Goal: Task Accomplishment & Management: Complete application form

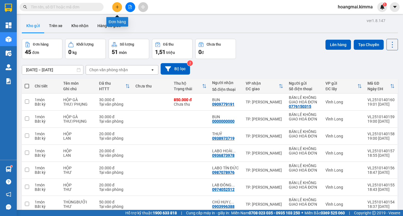
click at [115, 8] on button at bounding box center [117, 7] width 10 height 10
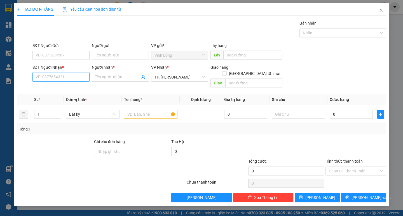
click at [67, 75] on input "SĐT Người Nhận *" at bounding box center [60, 77] width 57 height 9
type input "0908191694"
click at [74, 88] on div "0908191694 - [PERSON_NAME]" at bounding box center [63, 88] width 55 height 6
type input "ANH HOÀNG"
type input "0908191694"
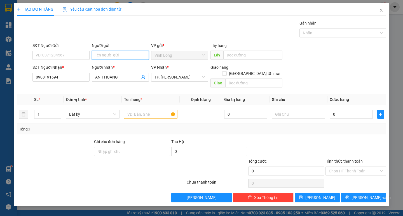
click at [119, 58] on input "Người gửi" at bounding box center [120, 55] width 57 height 9
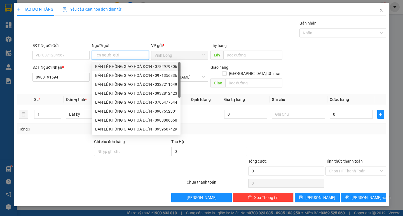
click at [123, 66] on div "BÁN LẺ KHÔNG GIAO HOÁ ĐƠN - 0782979306" at bounding box center [136, 66] width 82 height 6
type input "0782979306"
type input "BÁN LẺ KHÔNG GIAO HOÁ ĐƠN"
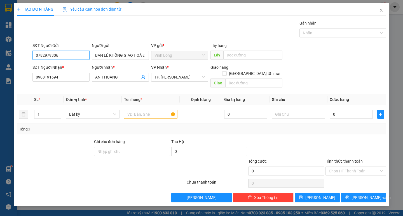
click at [82, 55] on input "0782979306" at bounding box center [60, 55] width 57 height 9
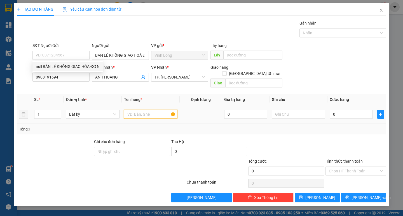
click at [136, 112] on input "text" at bounding box center [150, 114] width 53 height 9
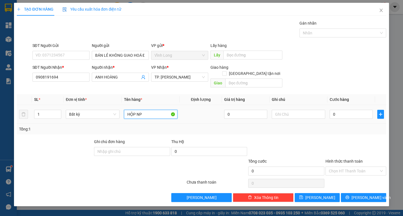
type input "HỘP NP"
type input "THƯ"
type input "4"
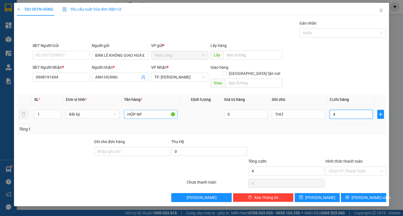
type input "40"
type input "40.000"
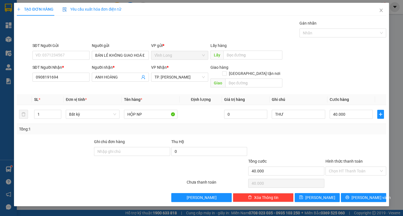
click at [349, 141] on div at bounding box center [356, 149] width 62 height 20
click at [362, 167] on input "Hình thức thanh toán" at bounding box center [353, 171] width 50 height 8
click at [352, 176] on div "Tại văn phòng" at bounding box center [355, 176] width 54 height 6
type input "0"
click at [367, 195] on span "[PERSON_NAME] và In" at bounding box center [370, 198] width 39 height 6
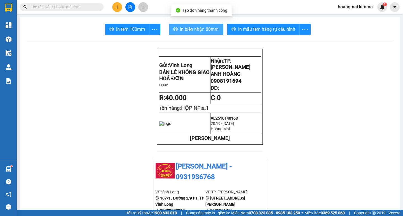
click at [200, 32] on span "In biên nhận 80mm" at bounding box center [199, 29] width 39 height 7
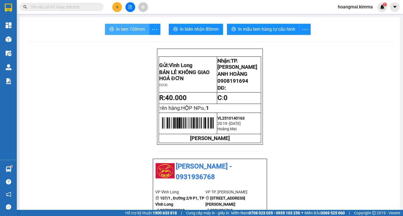
click at [134, 29] on span "In tem 100mm" at bounding box center [130, 29] width 29 height 7
click at [118, 8] on icon "plus" at bounding box center [117, 7] width 4 height 4
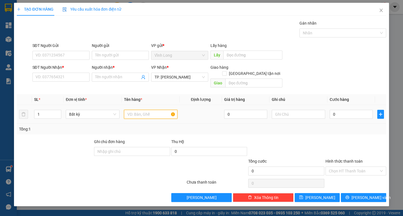
click at [139, 110] on input "text" at bounding box center [150, 114] width 53 height 9
type input "HỘP"
type input "THƯ"
type input "2"
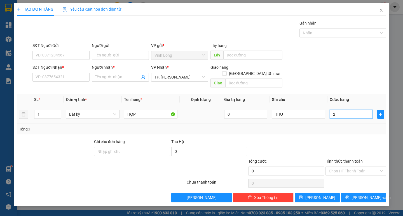
type input "2"
type input "20"
type input "20.000"
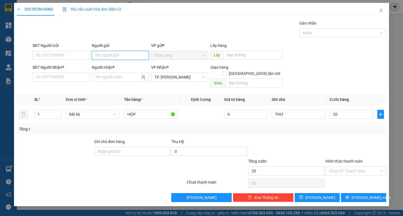
type input "20.000"
click at [109, 56] on input "Người gửi" at bounding box center [120, 55] width 57 height 9
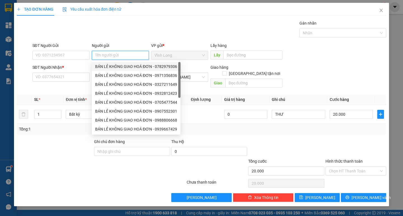
drag, startPoint x: 110, startPoint y: 65, endPoint x: 105, endPoint y: 66, distance: 5.1
click at [109, 65] on div "BÁN LẺ KHÔNG GIAO HOÁ ĐƠN - 0782979306" at bounding box center [136, 66] width 82 height 6
type input "0782979306"
type input "BÁN LẺ KHÔNG GIAO HOÁ ĐƠN"
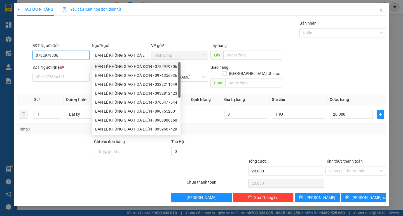
click at [76, 54] on input "0782979306" at bounding box center [60, 55] width 57 height 9
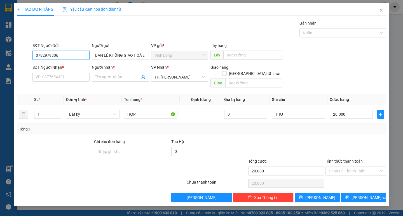
click at [76, 54] on input "0782979306" at bounding box center [60, 55] width 57 height 9
click at [75, 77] on input "SĐT Người Nhận *" at bounding box center [60, 77] width 57 height 9
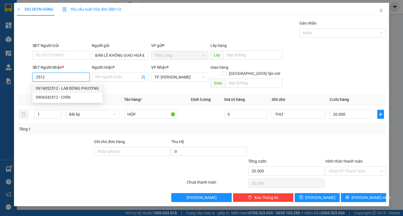
drag, startPoint x: 78, startPoint y: 87, endPoint x: 208, endPoint y: 118, distance: 133.8
click at [78, 87] on div "0974052512 - LAB ĐÔNG PHƯƠNG" at bounding box center [67, 88] width 63 height 6
type input "0974052512"
type input "LAB ĐÔNG PHƯƠNG"
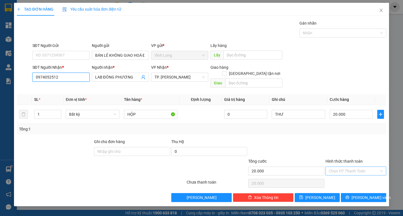
type input "0974052512"
click at [364, 168] on input "Hình thức thanh toán" at bounding box center [353, 171] width 50 height 8
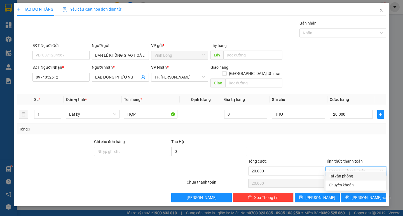
click at [362, 173] on div "Tại văn phòng" at bounding box center [355, 176] width 54 height 6
type input "0"
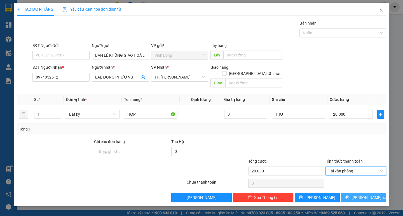
click at [367, 195] on span "[PERSON_NAME] và In" at bounding box center [370, 198] width 39 height 6
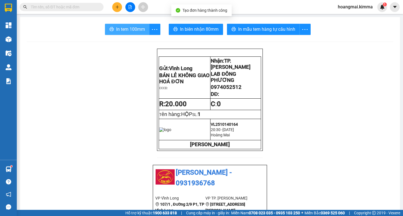
click at [130, 31] on span "In tem 100mm" at bounding box center [130, 29] width 29 height 7
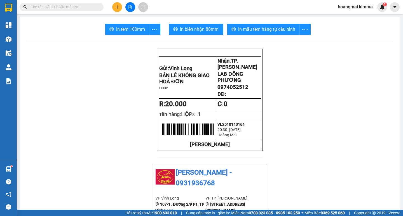
click at [79, 7] on input "text" at bounding box center [64, 7] width 66 height 6
click at [73, 6] on input "text" at bounding box center [64, 7] width 66 height 6
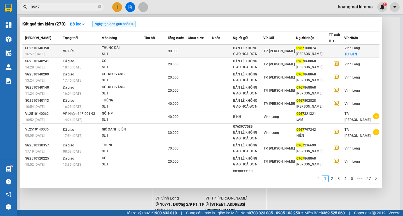
type input "0967"
click at [328, 54] on div "[PERSON_NAME]" at bounding box center [312, 54] width 32 height 6
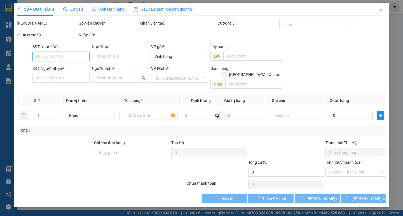
type input "BÁN LẺ KHÔNG GIAO HOÁ ĐƠN"
type input "0967108074"
type input "[PERSON_NAME]"
checkbox input "true"
type input "GTN"
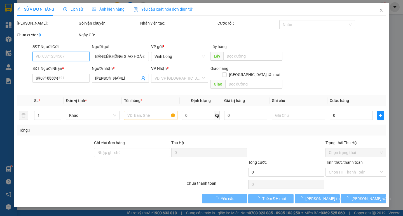
type input "90.000"
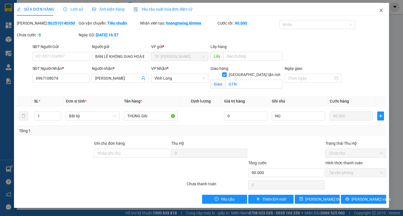
click at [382, 11] on icon "close" at bounding box center [380, 10] width 4 height 4
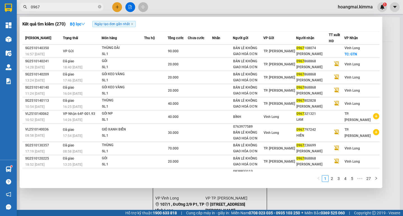
click at [67, 10] on input "0967" at bounding box center [64, 7] width 66 height 6
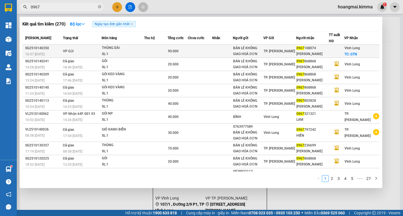
click at [292, 51] on span "TP. [PERSON_NAME]" at bounding box center [278, 51] width 31 height 4
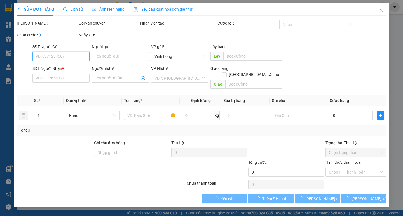
type input "BÁN LẺ KHÔNG GIAO HOÁ ĐƠN"
type input "0967108074"
type input "[PERSON_NAME]"
checkbox input "true"
type input "GTN"
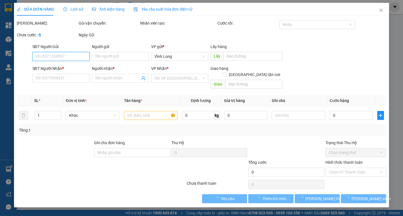
type input "90.000"
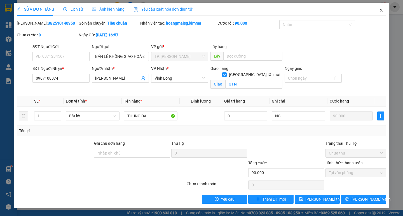
click at [381, 10] on icon "close" at bounding box center [380, 10] width 3 height 3
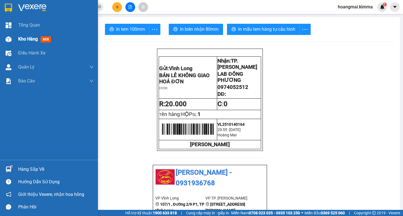
click at [24, 39] on span "Kho hàng" at bounding box center [28, 38] width 20 height 5
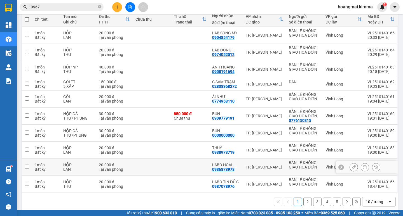
scroll to position [73, 0]
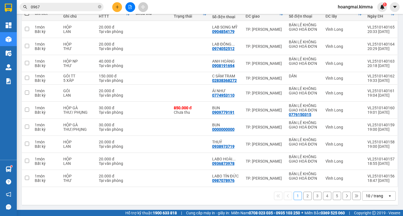
click at [370, 197] on div "10 / trang" at bounding box center [373, 196] width 17 height 6
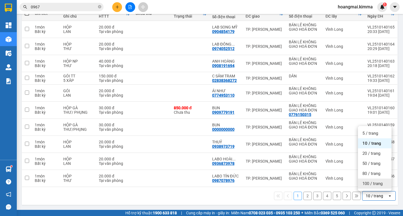
click at [377, 182] on span "100 / trang" at bounding box center [372, 184] width 20 height 6
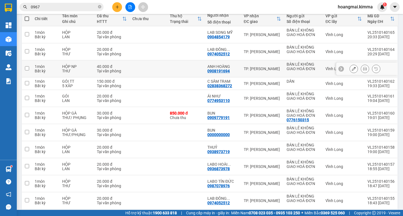
scroll to position [28, 0]
